Goal: Use online tool/utility: Utilize a website feature to perform a specific function

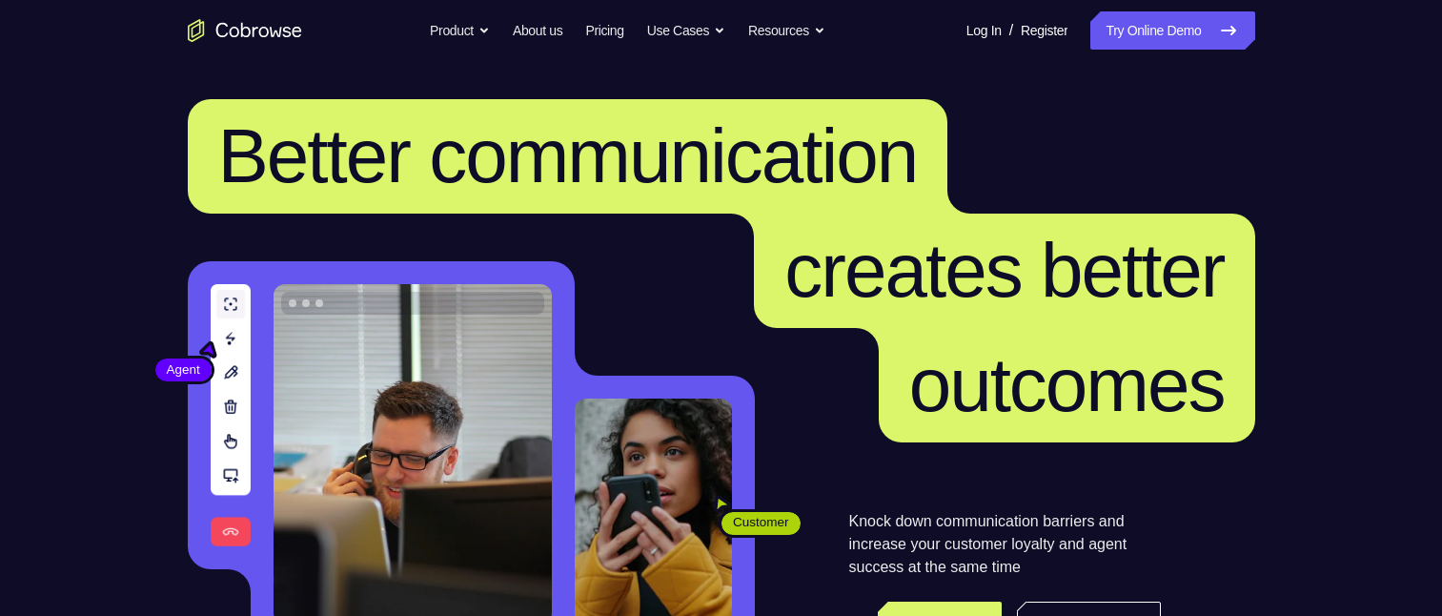
scroll to position [286, 0]
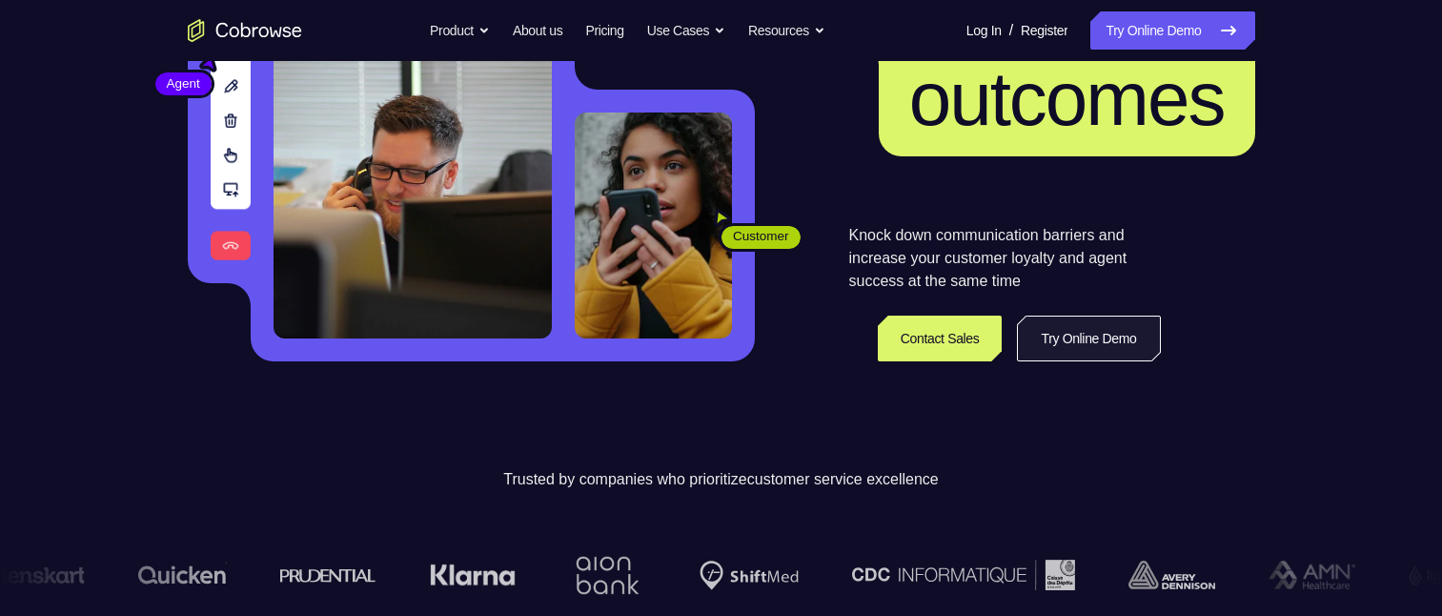
click at [1091, 335] on link "Try Online Demo" at bounding box center [1088, 338] width 143 height 46
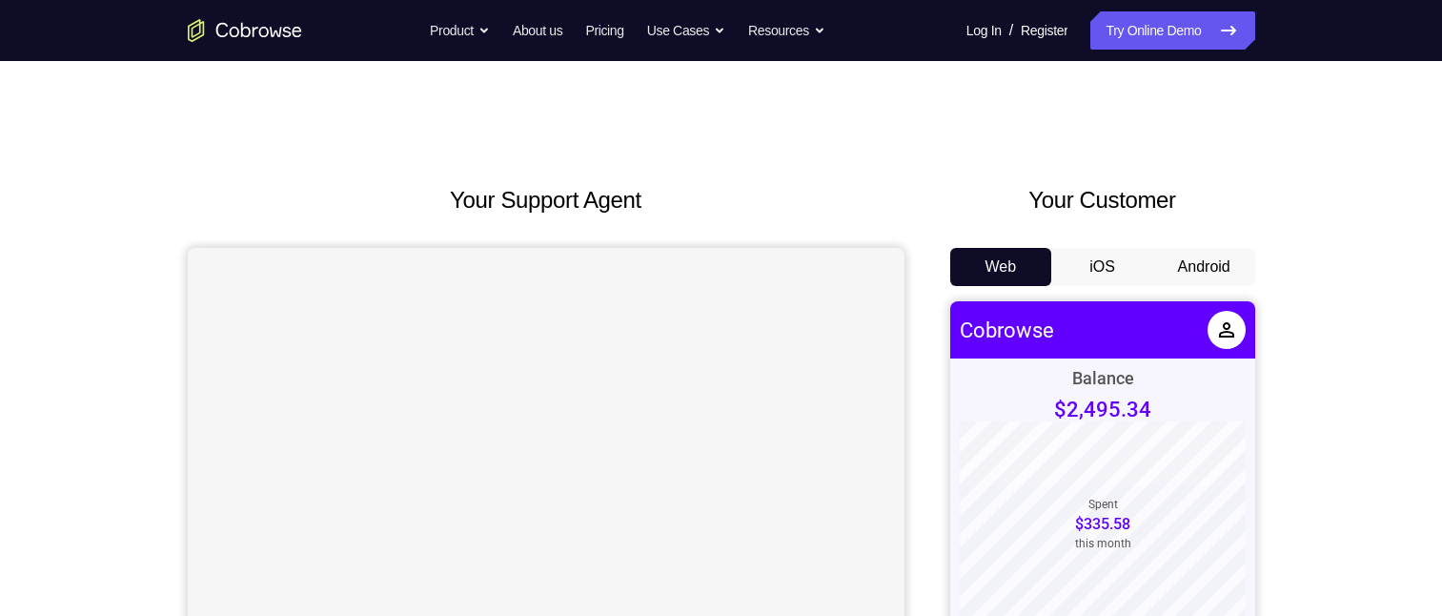
click at [1195, 267] on button "Android" at bounding box center [1204, 267] width 102 height 38
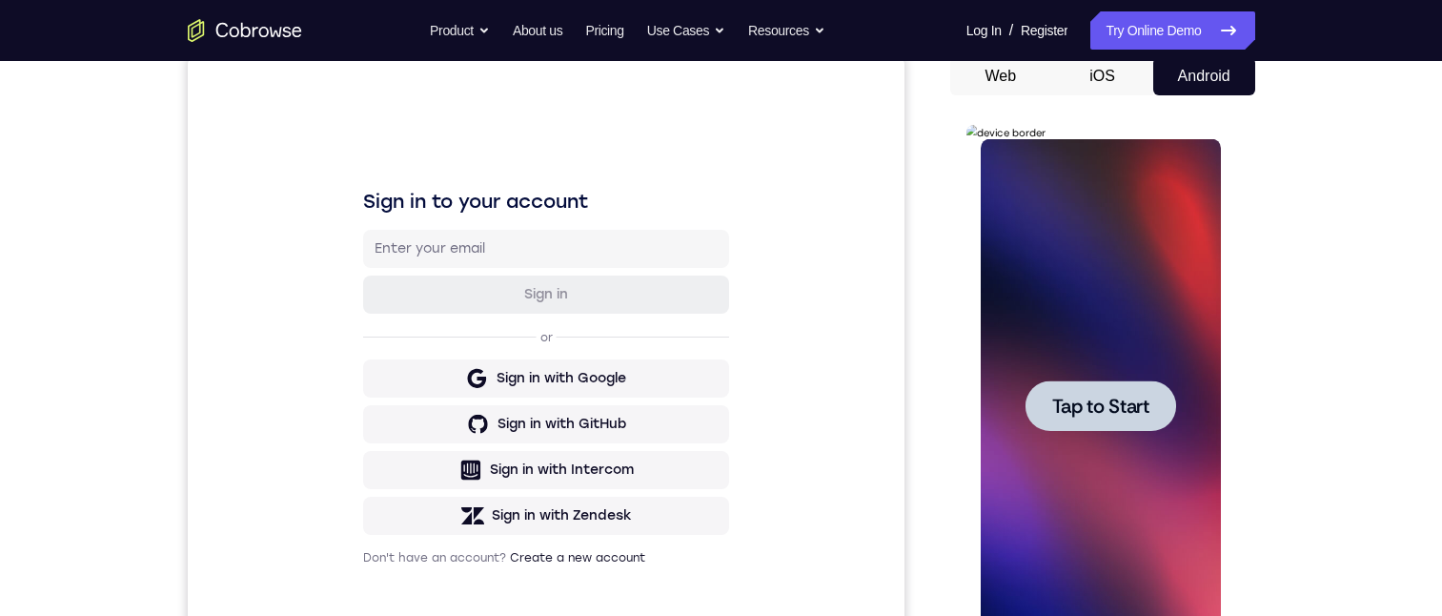
click at [1103, 392] on div at bounding box center [1100, 405] width 151 height 51
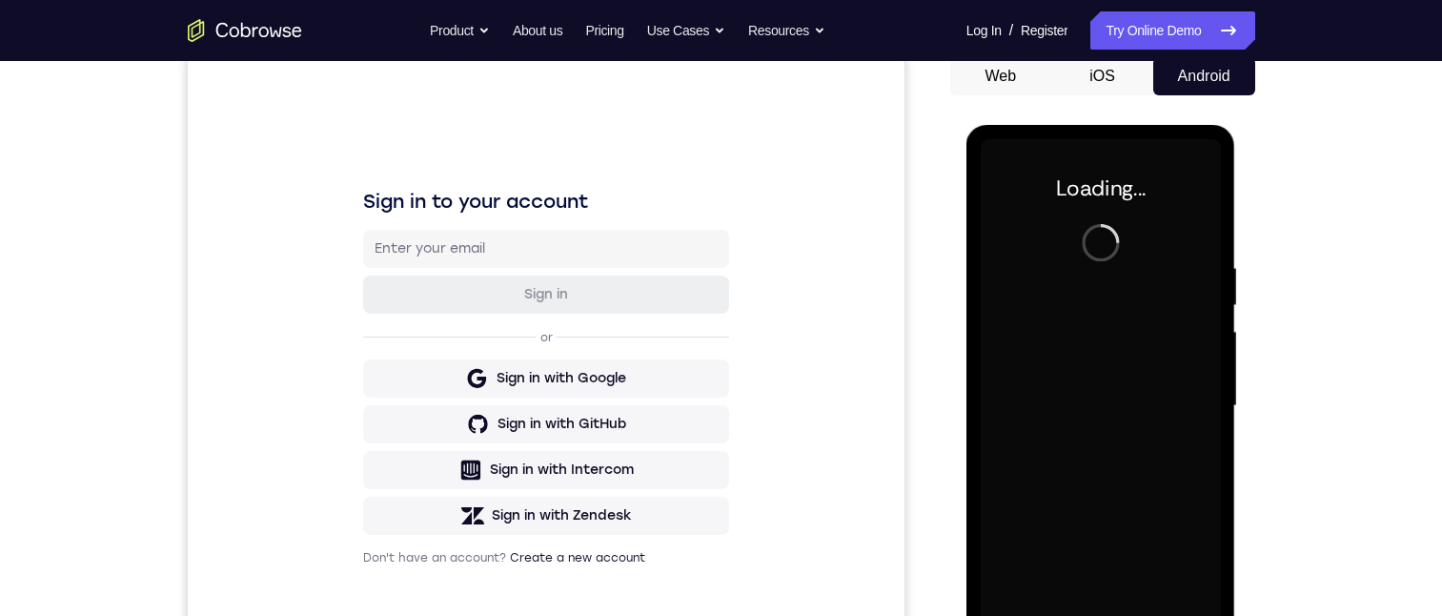
scroll to position [286, 0]
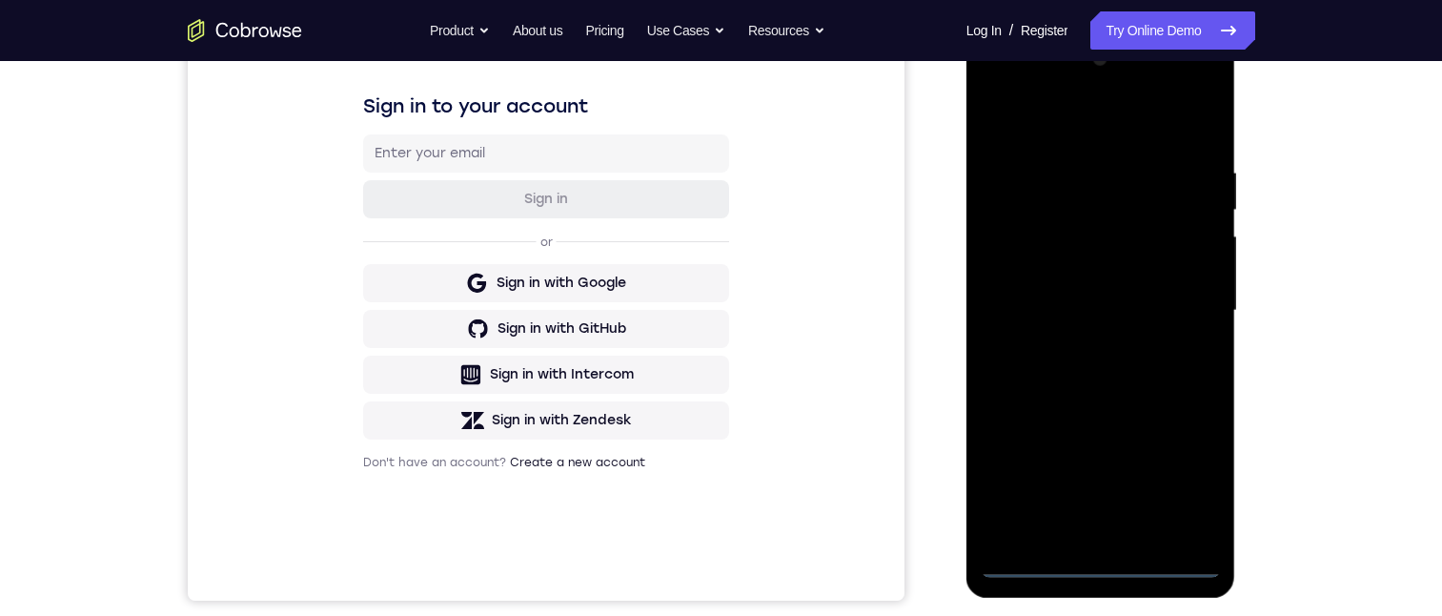
click at [1103, 564] on div at bounding box center [1101, 311] width 240 height 534
click at [1105, 400] on div at bounding box center [1101, 311] width 240 height 534
drag, startPoint x: 1105, startPoint y: 400, endPoint x: 1144, endPoint y: 117, distance: 285.6
click at [1140, 118] on div at bounding box center [1101, 311] width 240 height 534
click at [1026, 287] on div at bounding box center [1101, 311] width 240 height 534
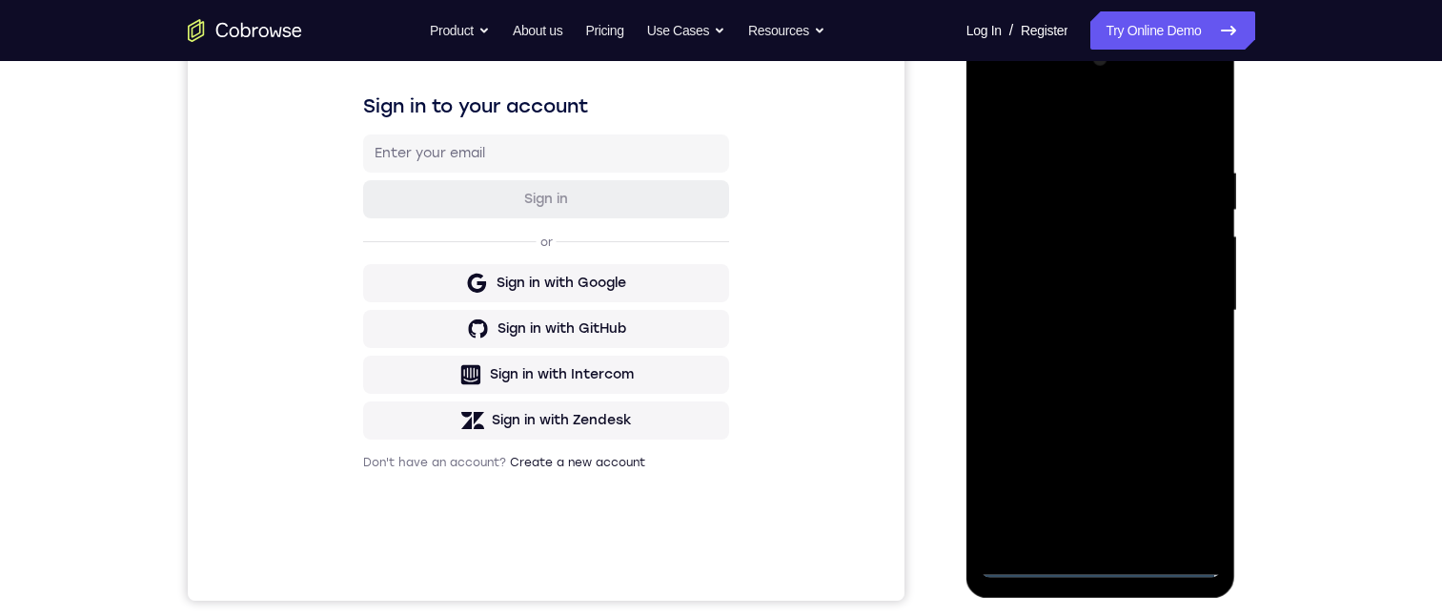
click at [1066, 319] on div at bounding box center [1101, 311] width 240 height 534
click at [1078, 523] on div at bounding box center [1101, 311] width 240 height 534
click at [1104, 235] on div at bounding box center [1101, 311] width 240 height 534
click at [1051, 178] on div at bounding box center [1101, 311] width 240 height 534
click at [1070, 235] on div at bounding box center [1101, 311] width 240 height 534
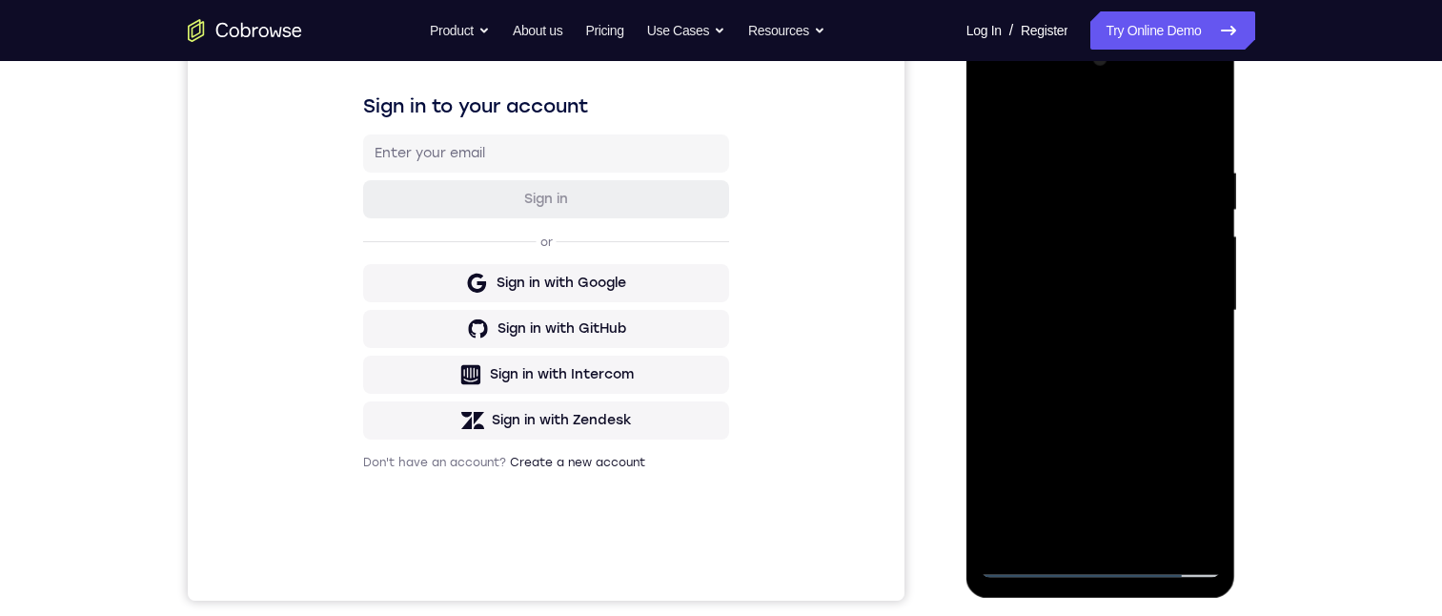
click at [1191, 517] on div at bounding box center [1101, 311] width 240 height 534
click at [1190, 523] on div at bounding box center [1101, 311] width 240 height 534
click at [1086, 531] on div at bounding box center [1101, 311] width 240 height 534
click at [1187, 487] on div at bounding box center [1101, 311] width 240 height 534
click at [1073, 256] on div at bounding box center [1101, 311] width 240 height 534
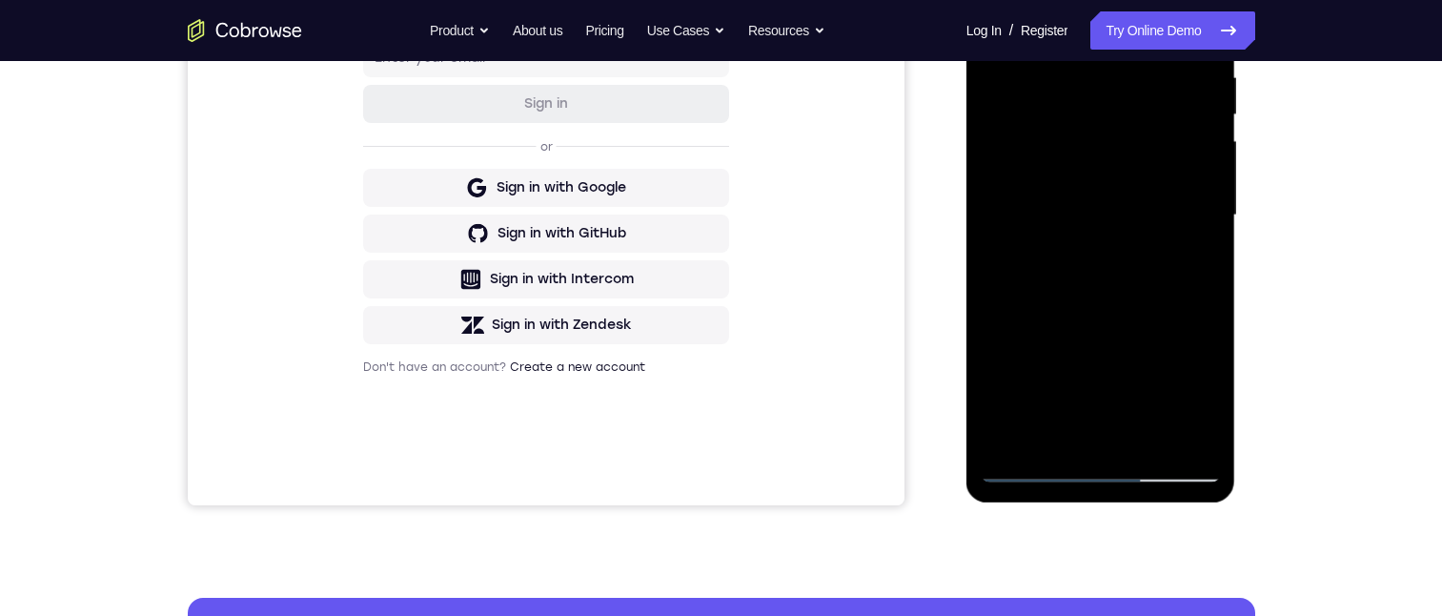
scroll to position [667, 0]
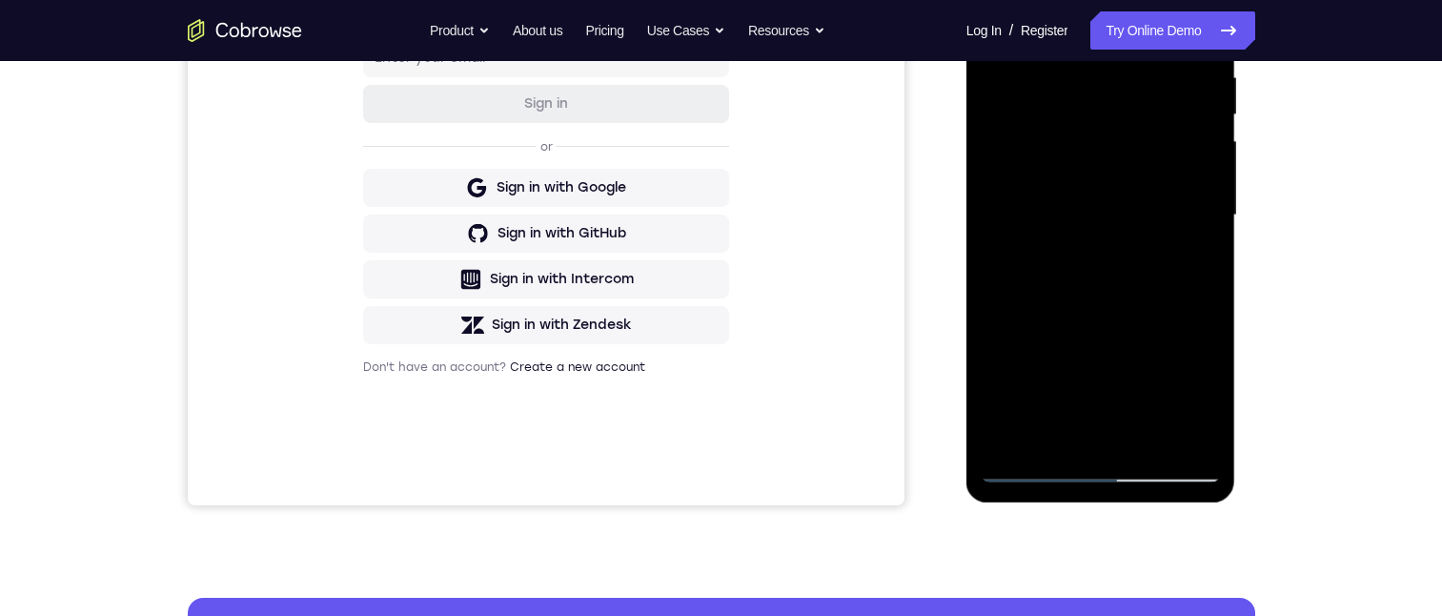
click at [1182, 0] on div at bounding box center [1101, 216] width 240 height 534
click at [1185, 333] on div at bounding box center [1101, 216] width 240 height 534
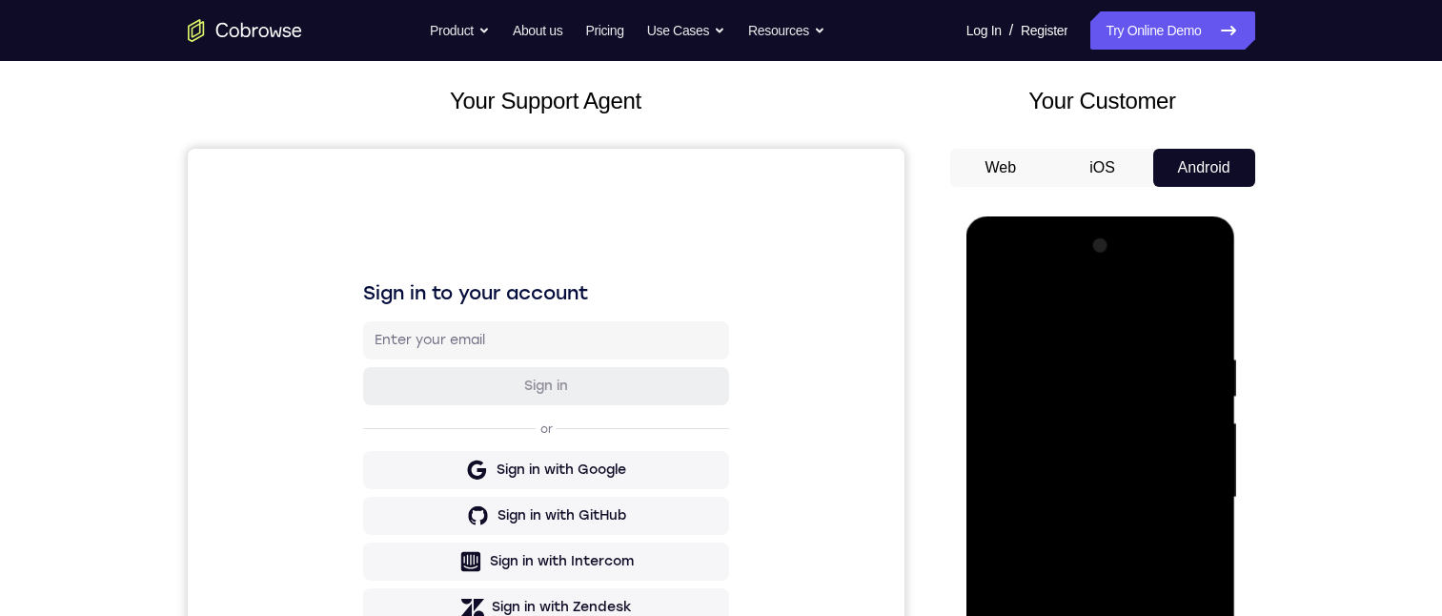
scroll to position [95, 0]
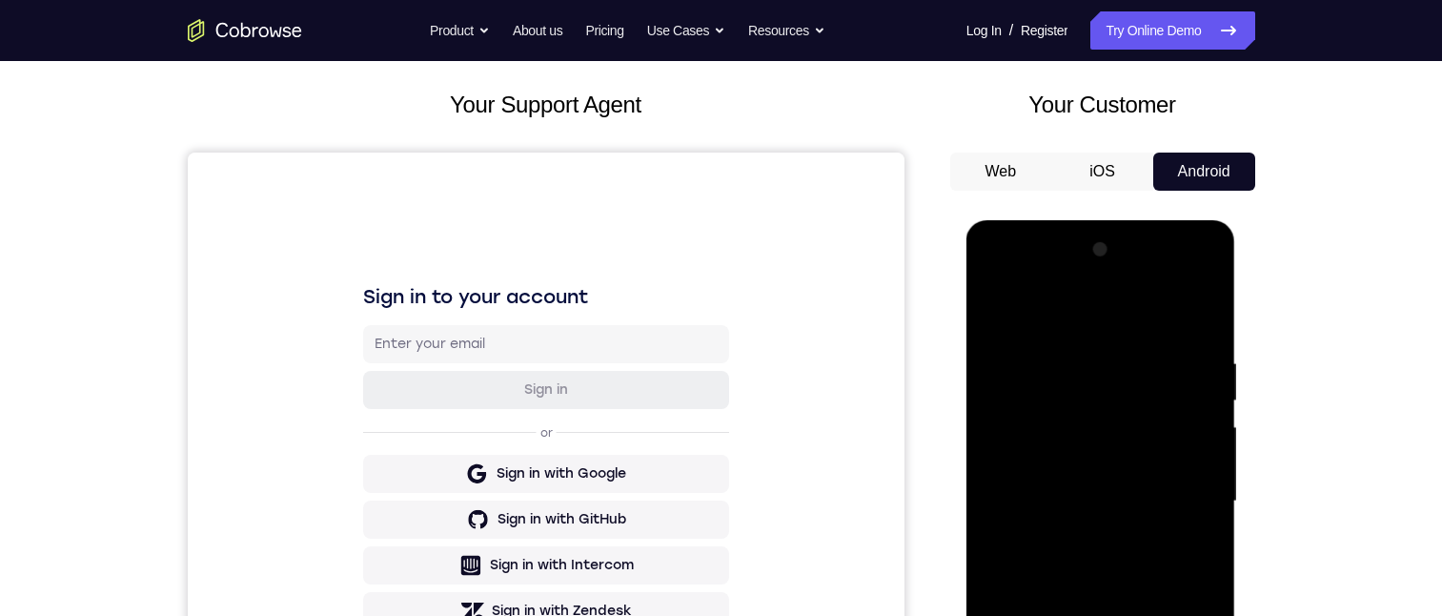
click at [1185, 282] on div at bounding box center [1101, 501] width 240 height 534
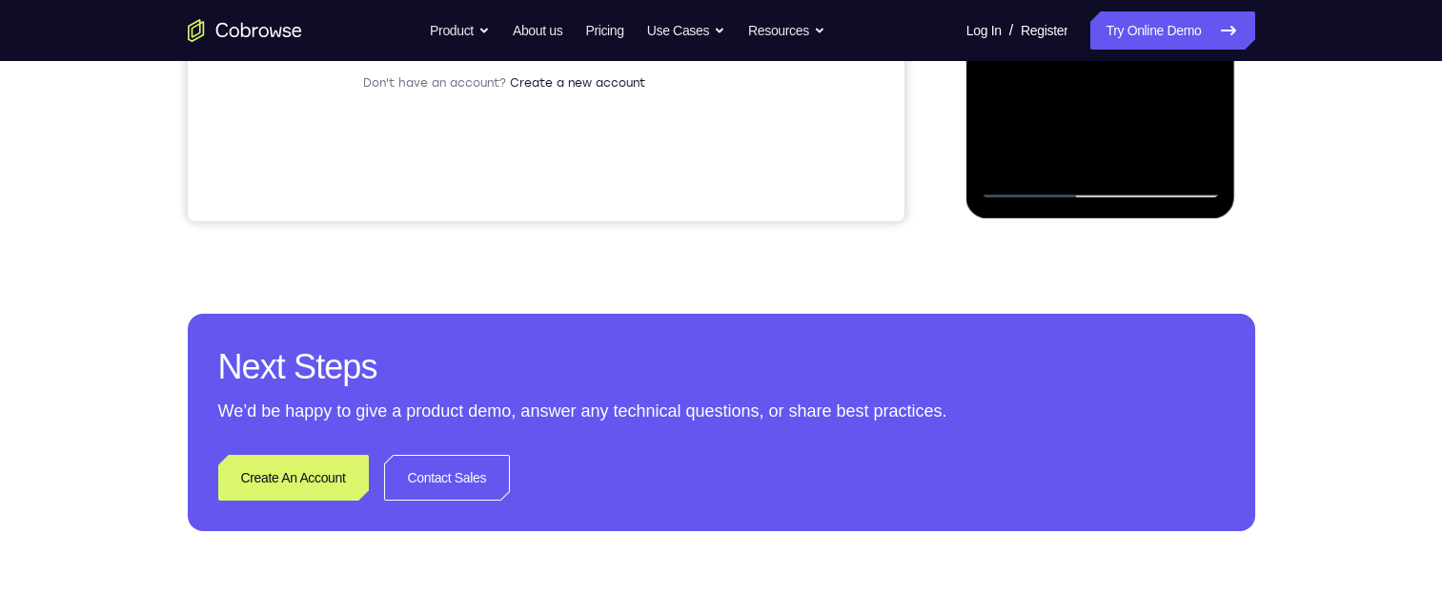
scroll to position [381, 0]
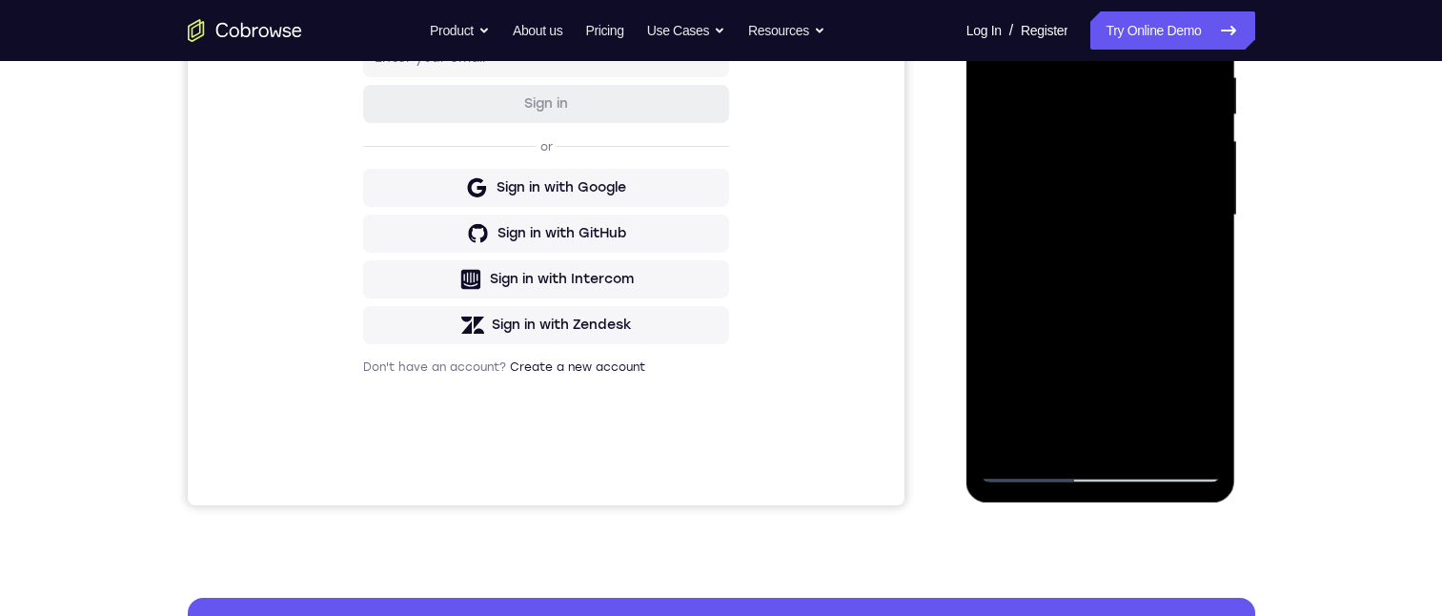
click at [1185, 334] on div at bounding box center [1101, 216] width 240 height 534
click at [1056, 434] on div at bounding box center [1101, 216] width 240 height 534
click at [1208, 327] on div at bounding box center [1101, 216] width 240 height 534
click at [1209, 326] on div at bounding box center [1101, 216] width 240 height 534
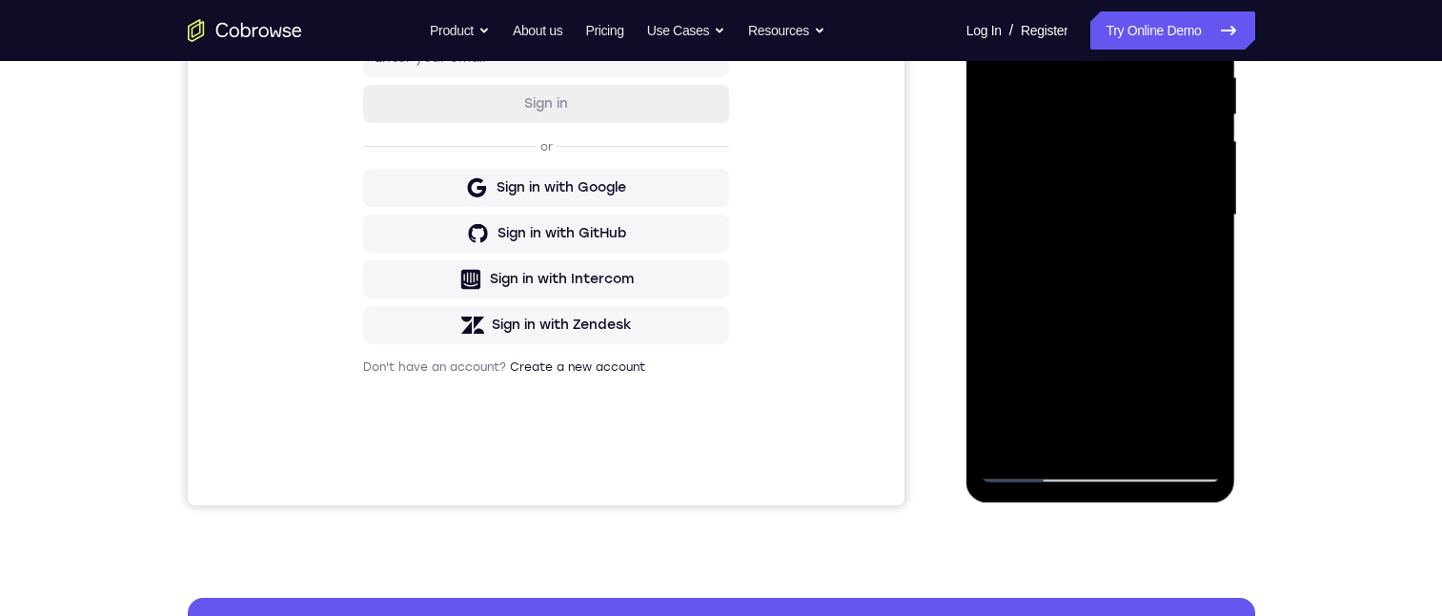
click at [1184, 0] on div at bounding box center [1101, 216] width 240 height 534
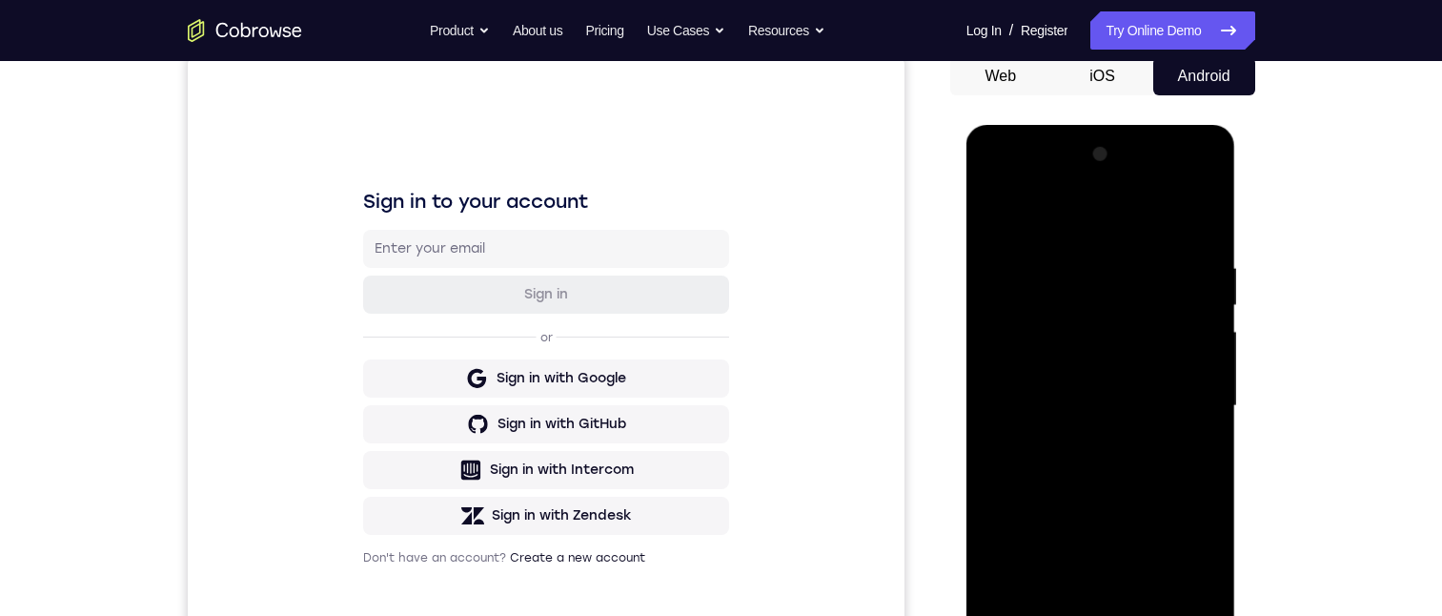
click at [1186, 526] on div at bounding box center [1101, 406] width 240 height 534
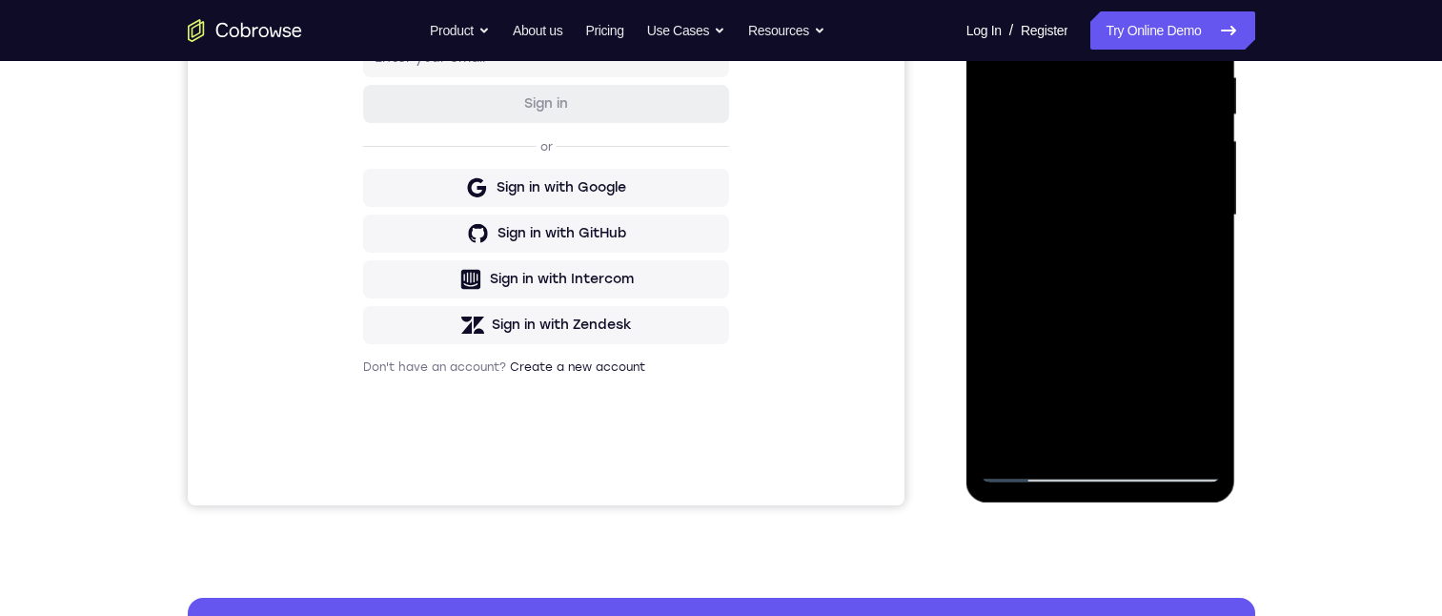
click at [1183, 0] on div at bounding box center [1101, 216] width 240 height 534
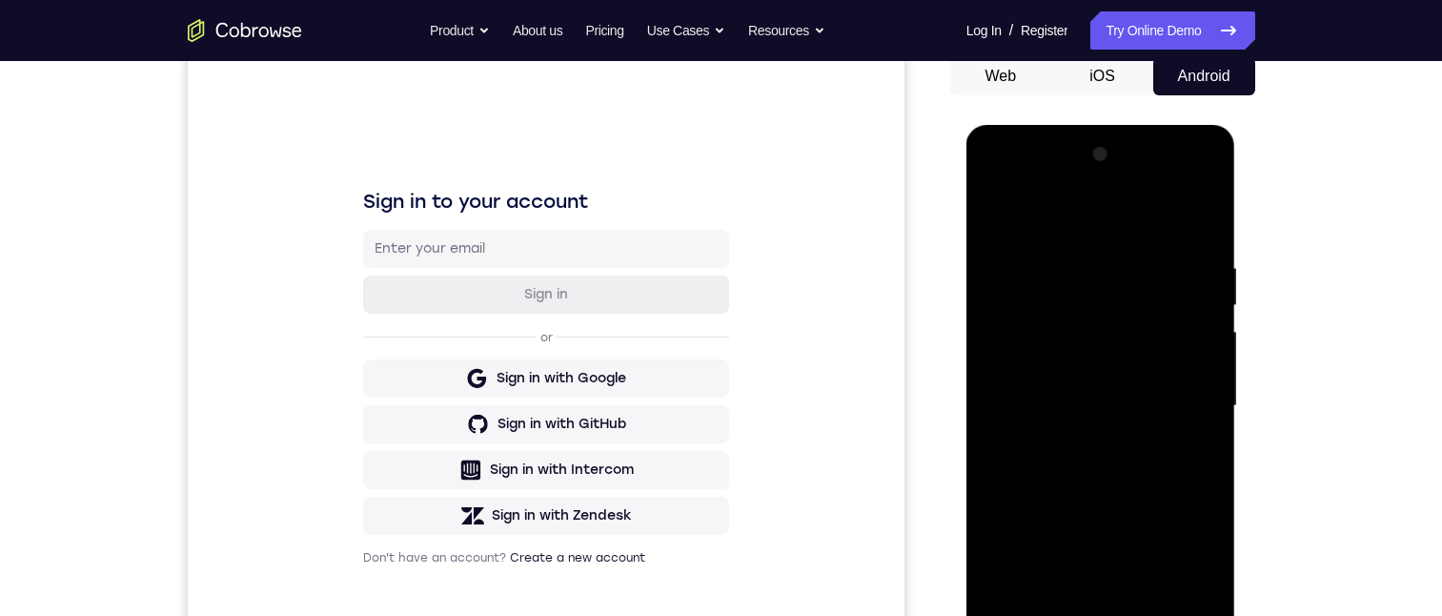
scroll to position [286, 0]
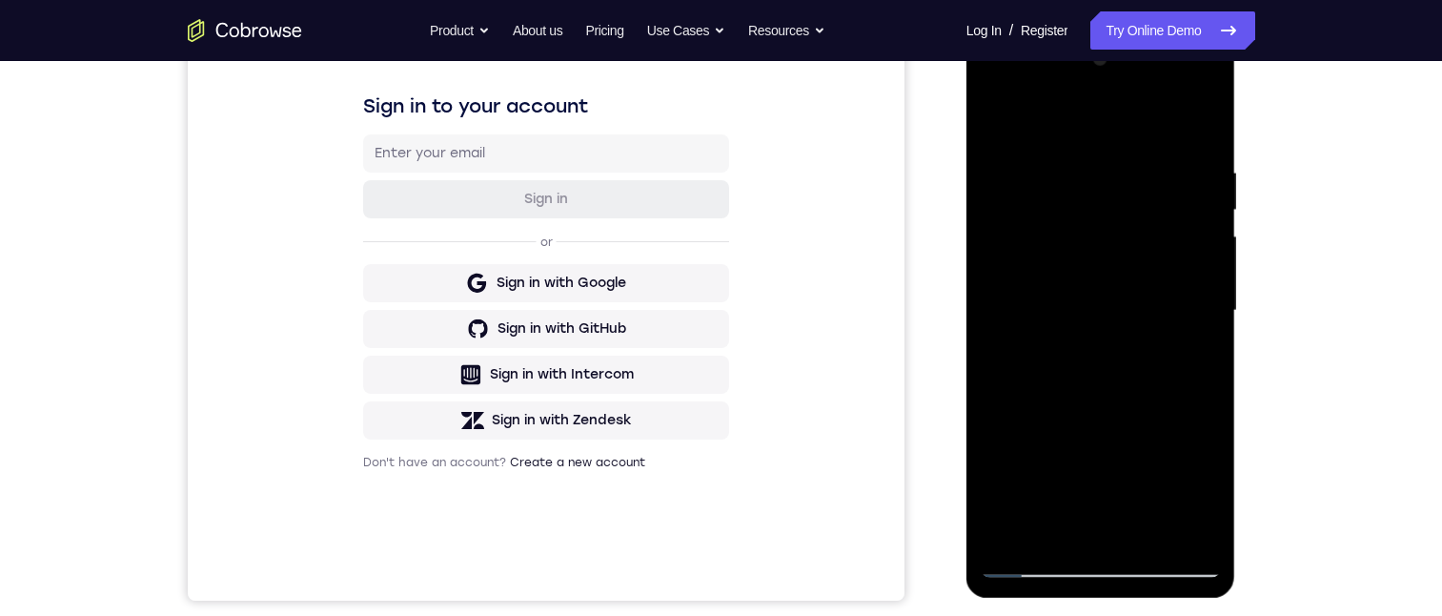
drag, startPoint x: 994, startPoint y: 85, endPoint x: 983, endPoint y: 63, distance: 24.3
click at [997, 87] on div at bounding box center [1101, 311] width 240 height 534
click at [1066, 289] on div at bounding box center [1101, 311] width 240 height 534
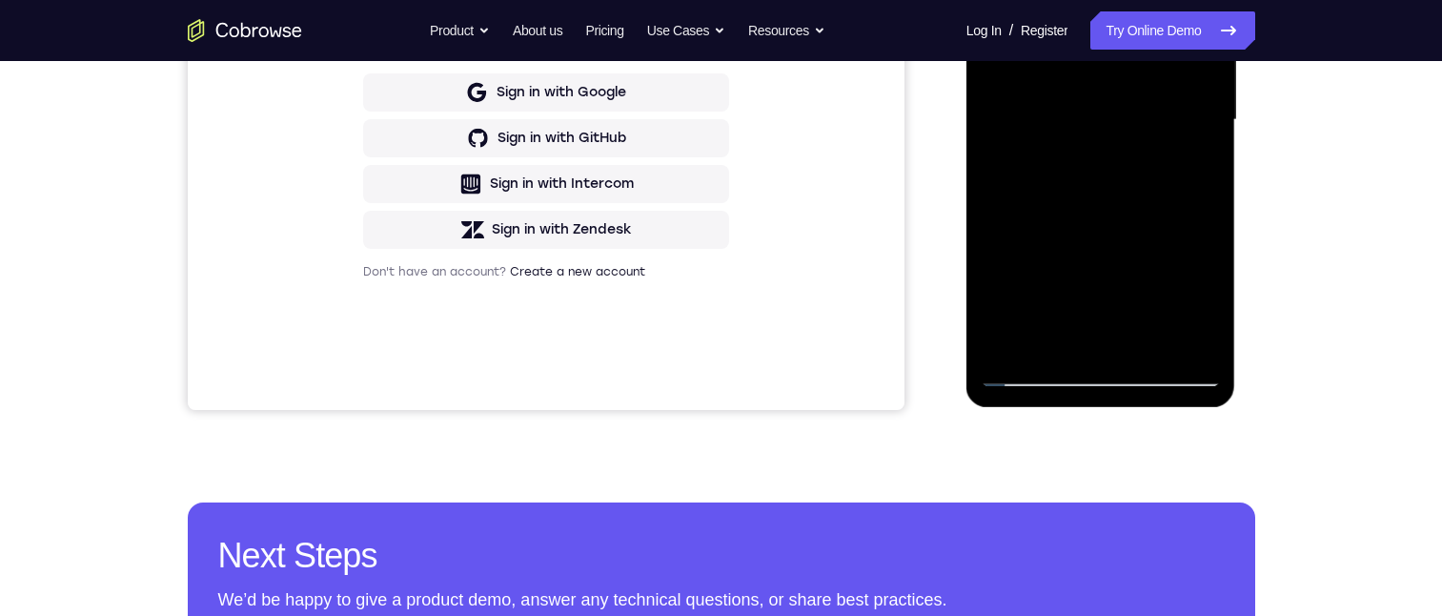
scroll to position [191, 0]
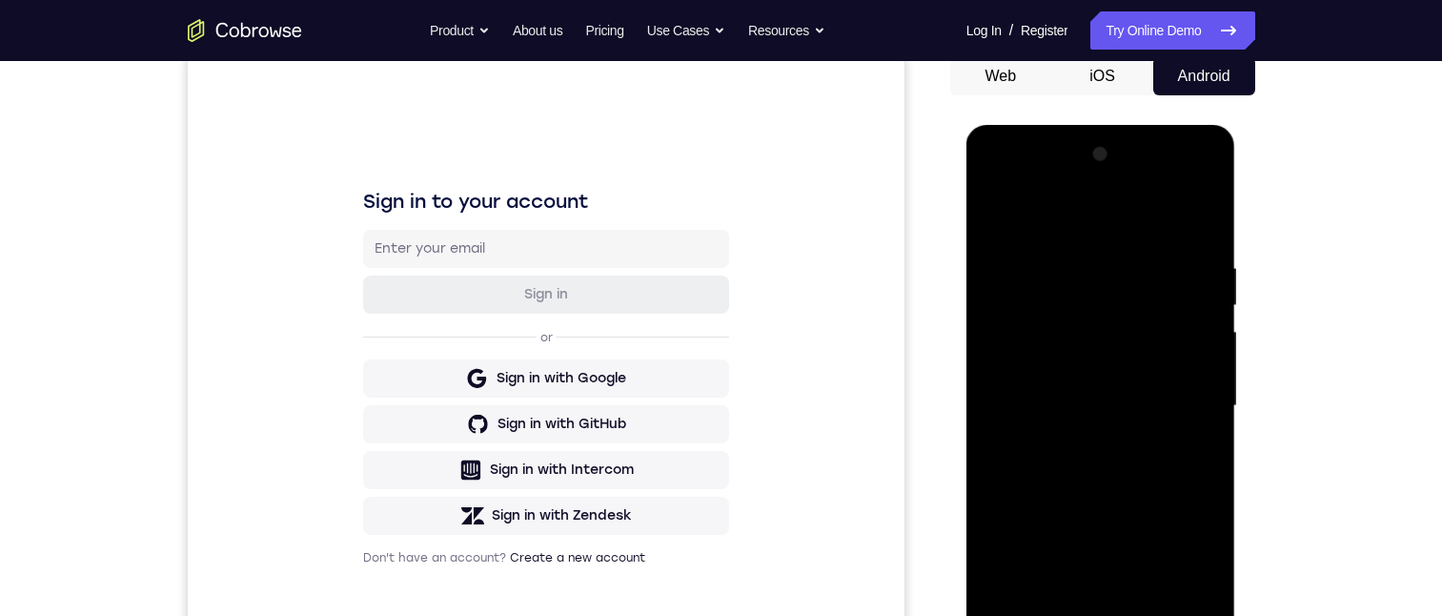
click at [1105, 346] on div at bounding box center [1101, 406] width 240 height 534
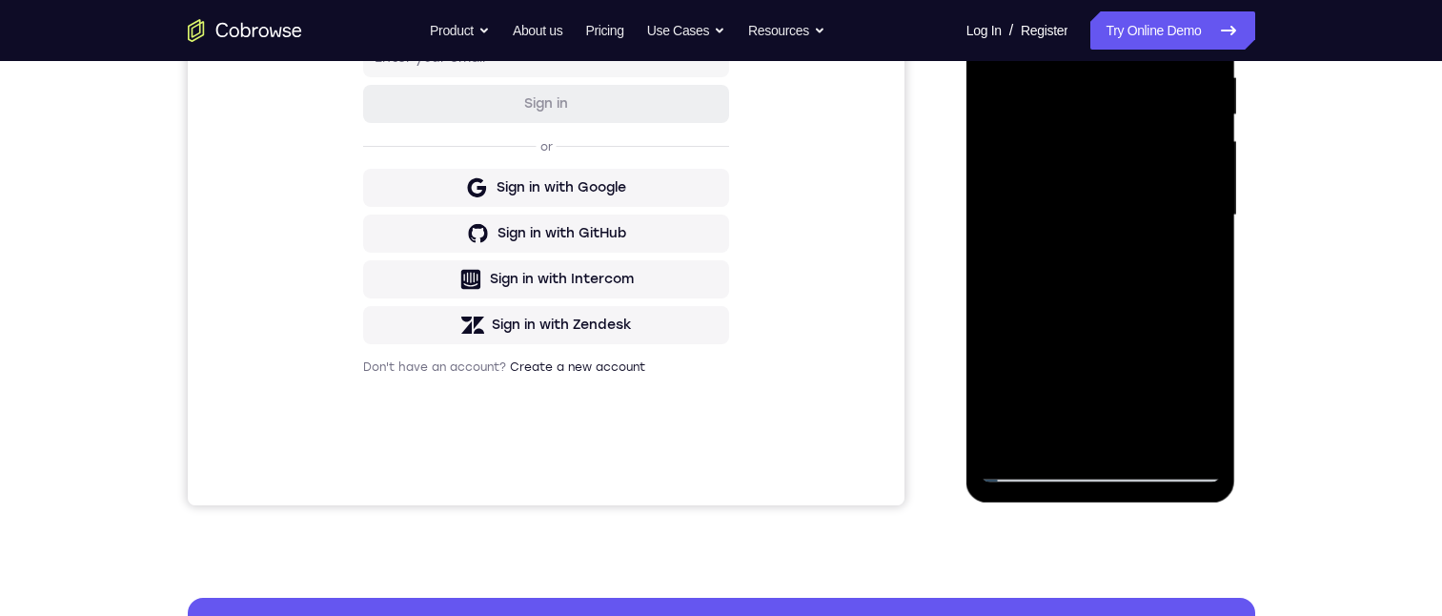
click at [1092, 335] on div at bounding box center [1101, 216] width 240 height 534
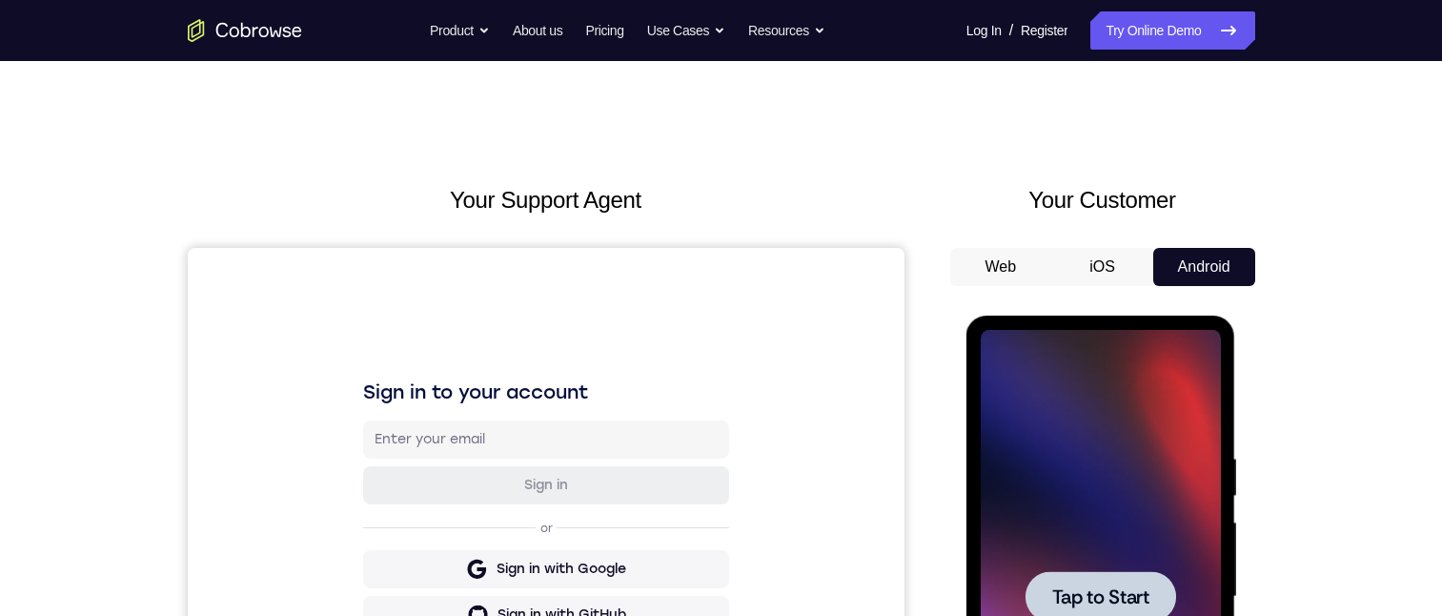
scroll to position [191, 0]
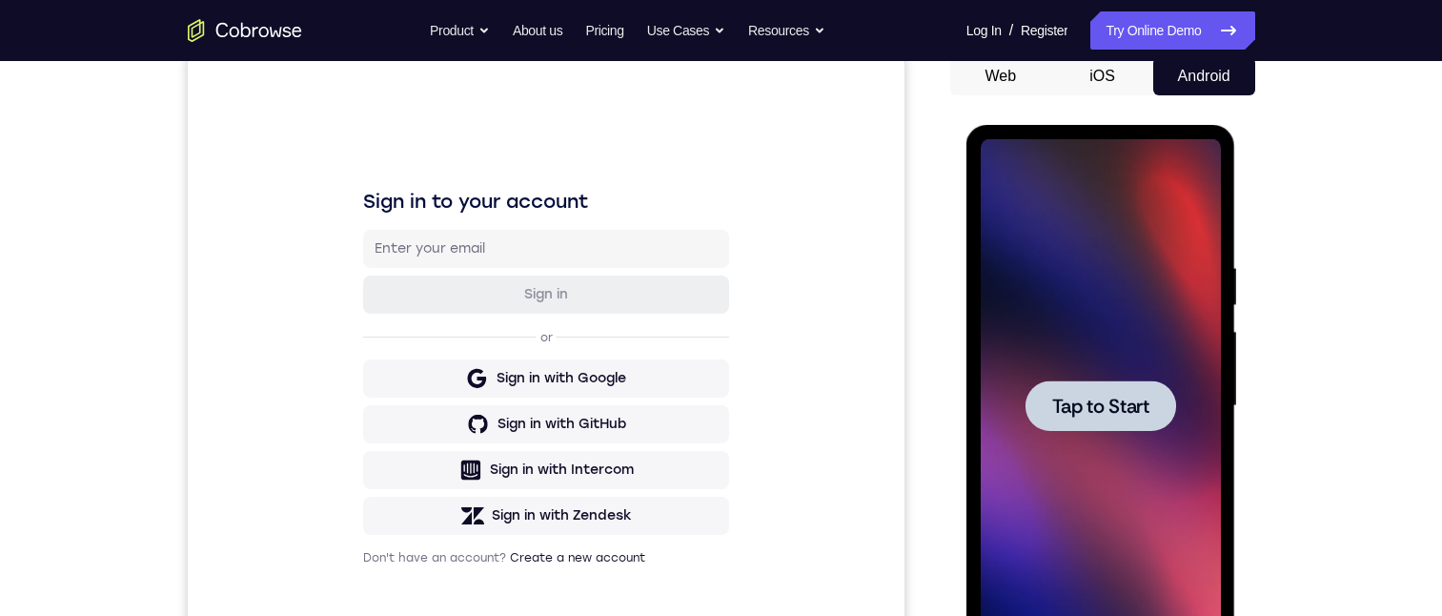
click at [1092, 401] on span "Tap to Start" at bounding box center [1100, 405] width 97 height 19
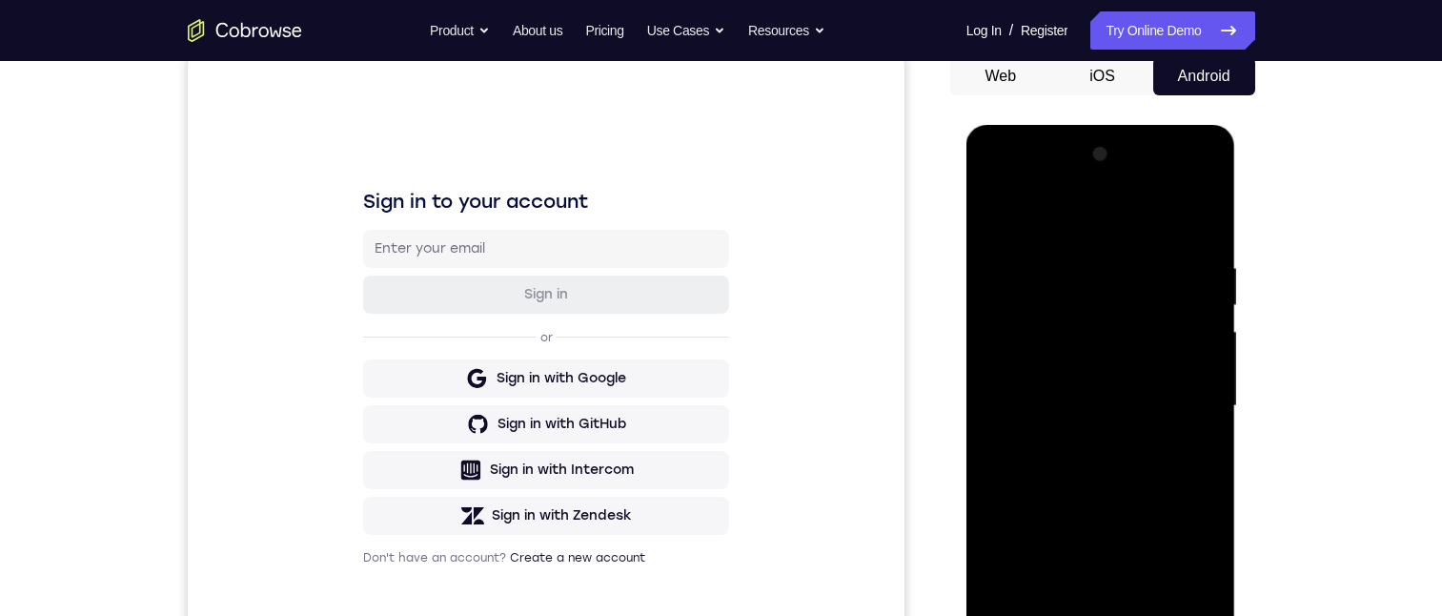
scroll to position [286, 0]
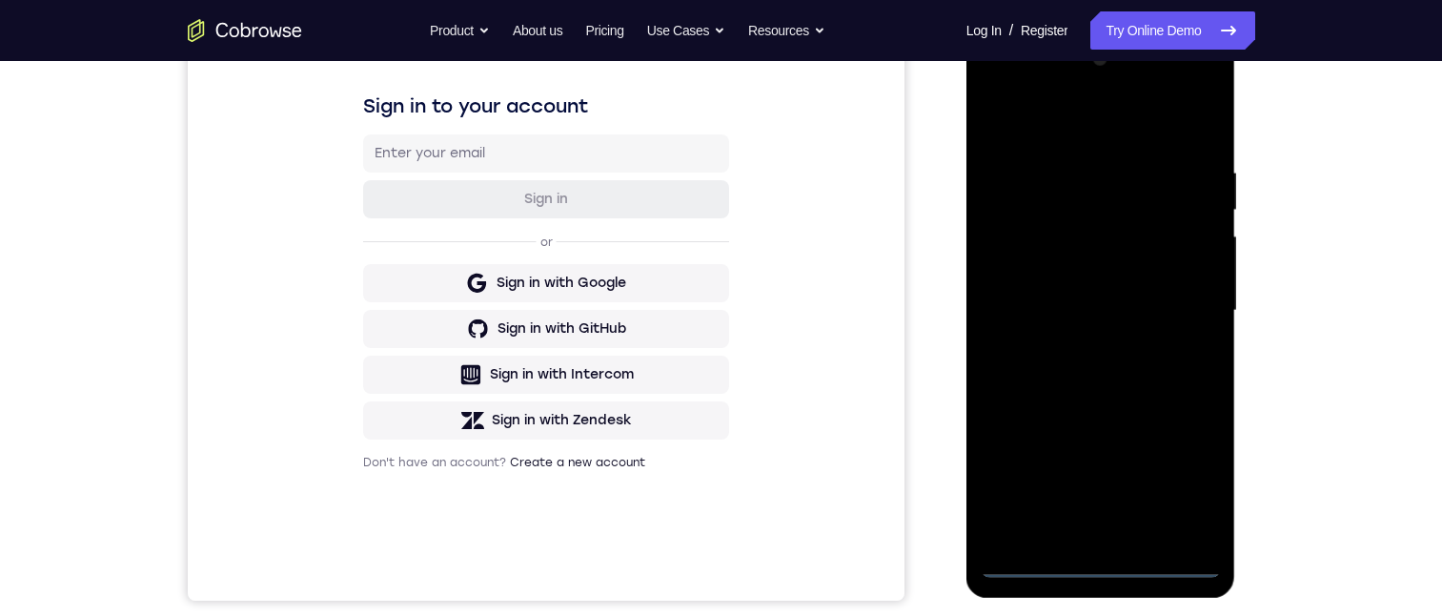
click at [1103, 561] on div at bounding box center [1101, 311] width 240 height 534
drag, startPoint x: 1085, startPoint y: 379, endPoint x: 1102, endPoint y: 194, distance: 185.6
click at [1098, 197] on div at bounding box center [1101, 311] width 240 height 534
click at [1026, 284] on div at bounding box center [1101, 311] width 240 height 534
click at [1098, 320] on div at bounding box center [1101, 311] width 240 height 534
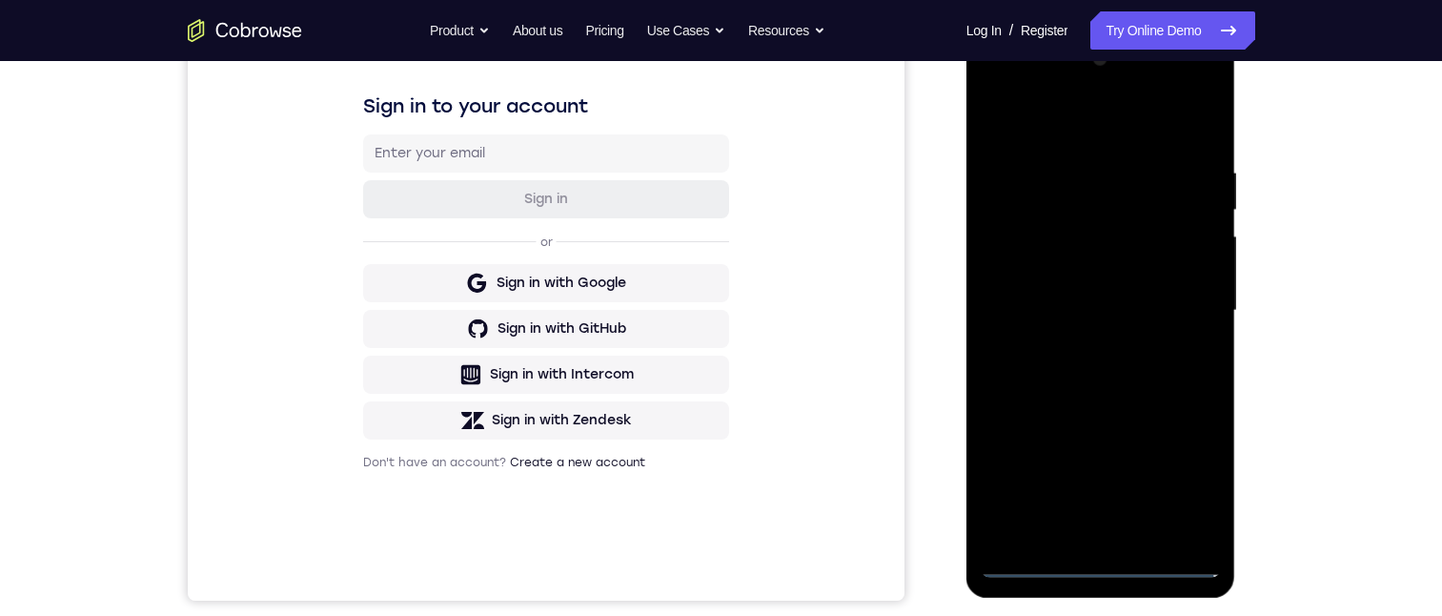
click at [1064, 528] on div at bounding box center [1101, 311] width 240 height 534
click at [1063, 245] on div at bounding box center [1101, 311] width 240 height 534
click at [1052, 189] on div at bounding box center [1101, 311] width 240 height 534
click at [1088, 232] on div at bounding box center [1101, 311] width 240 height 534
click at [1171, 524] on div at bounding box center [1101, 311] width 240 height 534
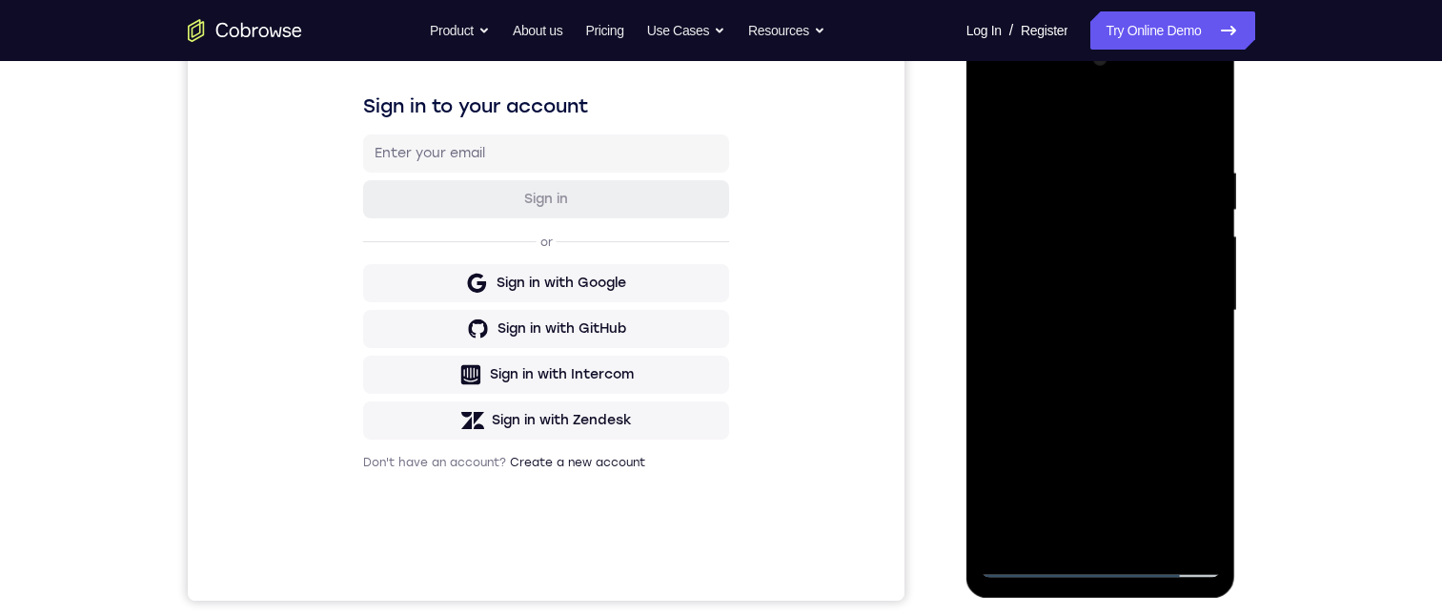
click at [1178, 531] on div at bounding box center [1101, 311] width 240 height 534
click at [1111, 533] on div at bounding box center [1101, 311] width 240 height 534
drag, startPoint x: 1183, startPoint y: 485, endPoint x: 1151, endPoint y: 245, distance: 242.2
click at [1182, 484] on div at bounding box center [1101, 311] width 240 height 534
click at [1109, 191] on div at bounding box center [1101, 311] width 240 height 534
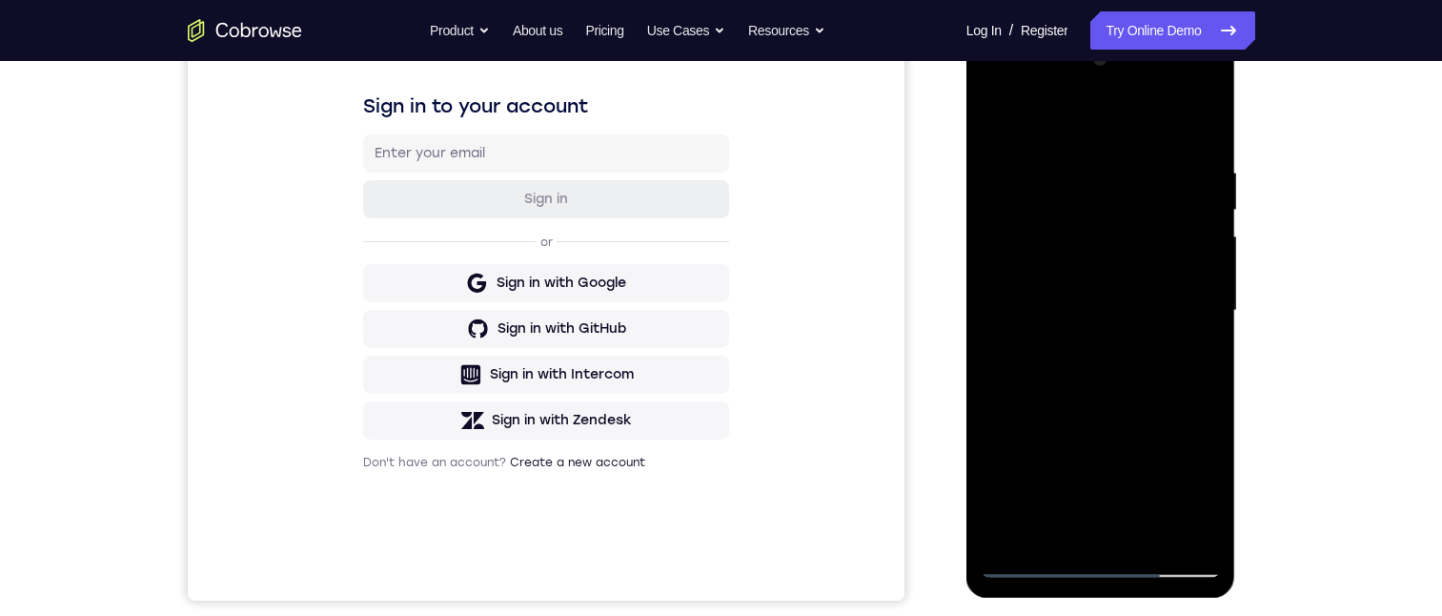
click at [1014, 524] on div at bounding box center [1101, 311] width 240 height 534
click at [1180, 92] on div at bounding box center [1101, 311] width 240 height 534
click at [1184, 252] on div at bounding box center [1101, 311] width 240 height 534
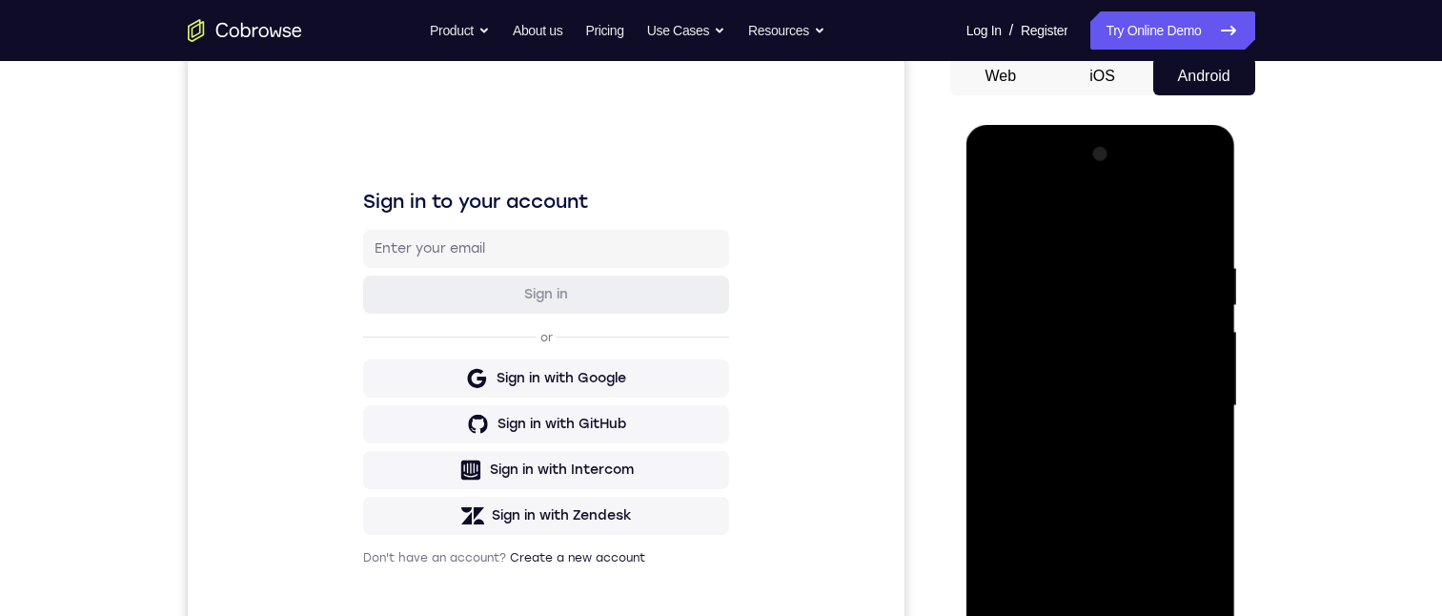
click at [1185, 183] on div at bounding box center [1101, 406] width 240 height 534
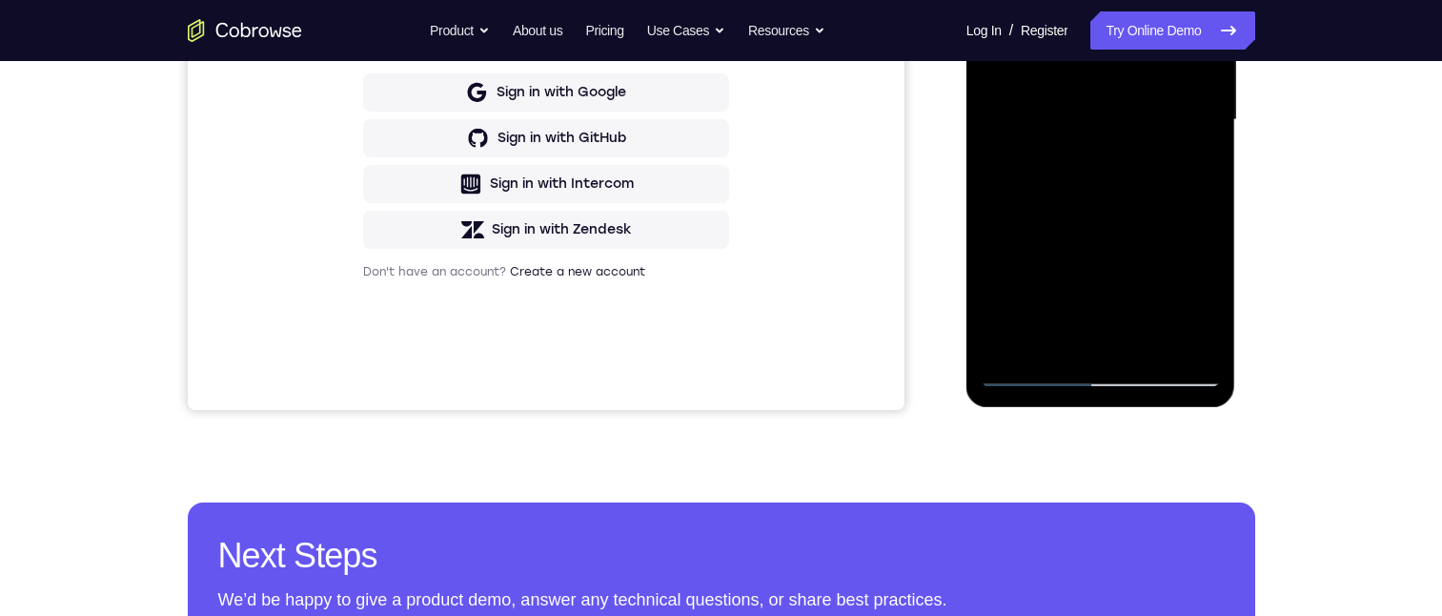
scroll to position [0, 0]
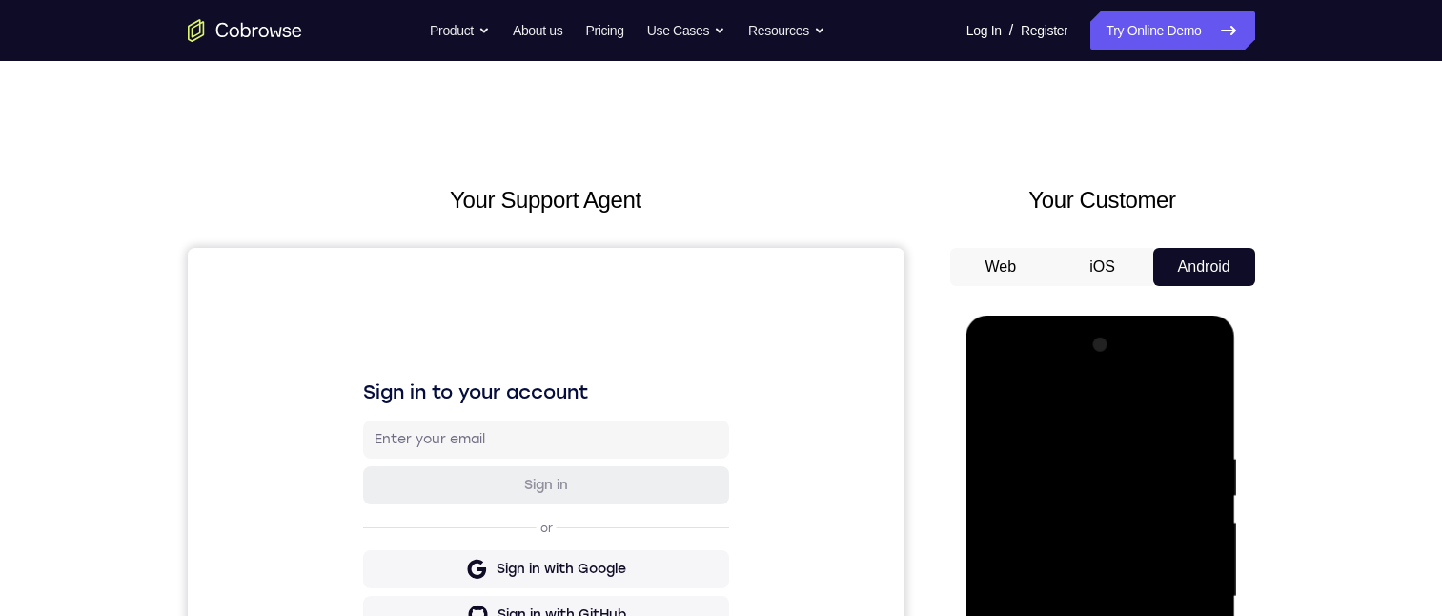
click at [993, 375] on div at bounding box center [1101, 597] width 240 height 534
